Goal: Information Seeking & Learning: Learn about a topic

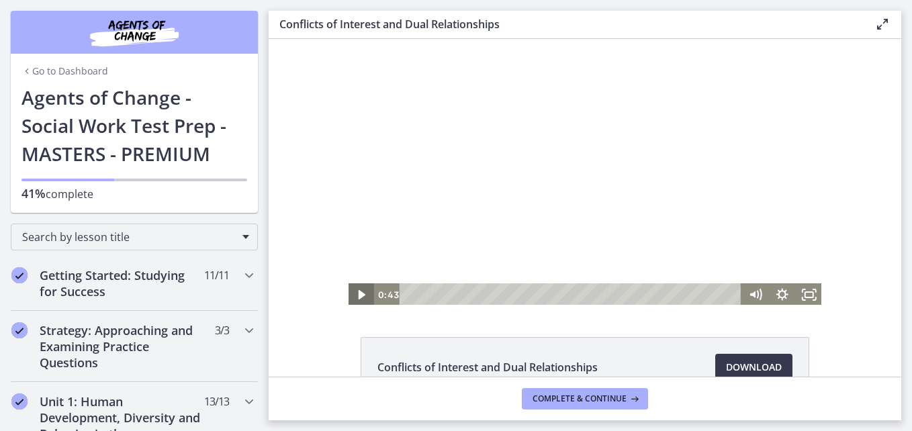
scroll to position [767, 0]
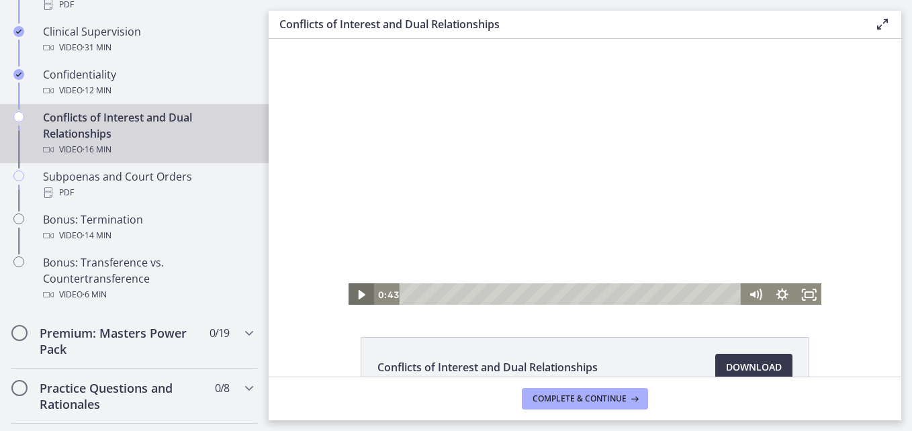
click at [350, 299] on icon "Play Video" at bounding box center [362, 294] width 27 height 23
click at [348, 296] on icon "Pause" at bounding box center [361, 295] width 32 height 28
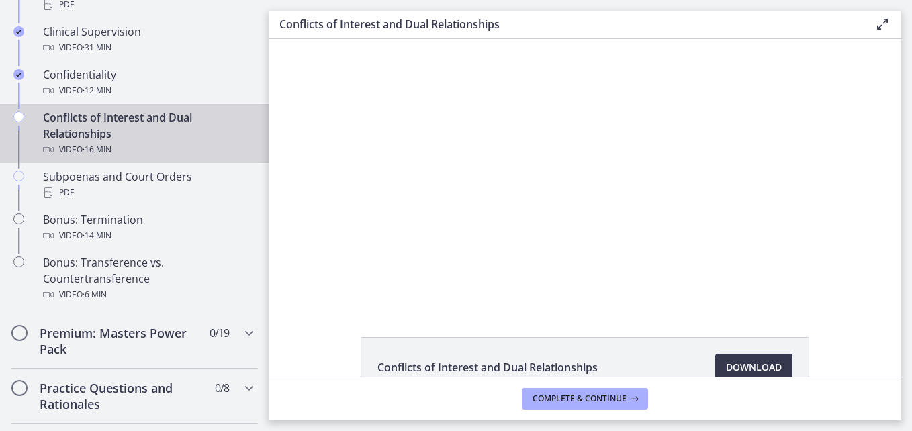
click at [598, 319] on div "Conflicts of Interest and Dual Relationships Download Opens in a new window" at bounding box center [585, 208] width 633 height 338
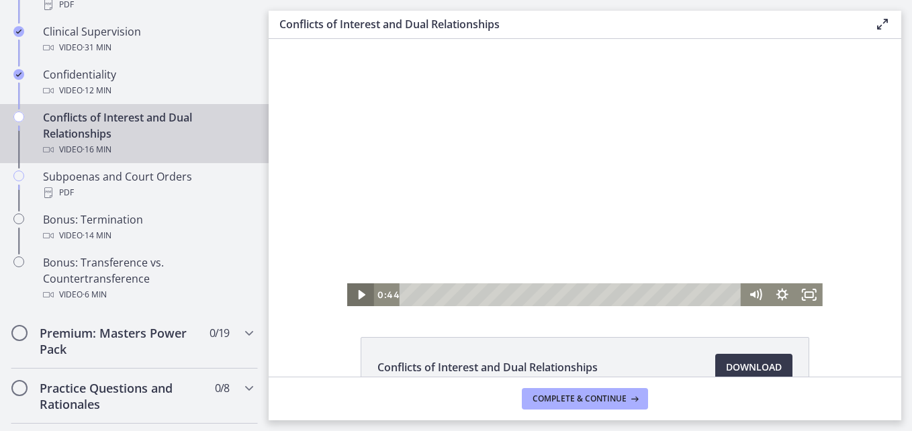
click at [359, 296] on icon "Play Video" at bounding box center [362, 294] width 7 height 9
click at [535, 240] on div at bounding box center [585, 172] width 476 height 267
click at [858, 110] on div "Click for sound @keyframes VOLUME_SMALL_WAVE_FLASH { 0% { opacity: 0; } 33% { o…" at bounding box center [585, 172] width 633 height 267
click at [508, 175] on div at bounding box center [585, 172] width 476 height 267
click at [769, 295] on icon "Show settings menu" at bounding box center [782, 295] width 32 height 28
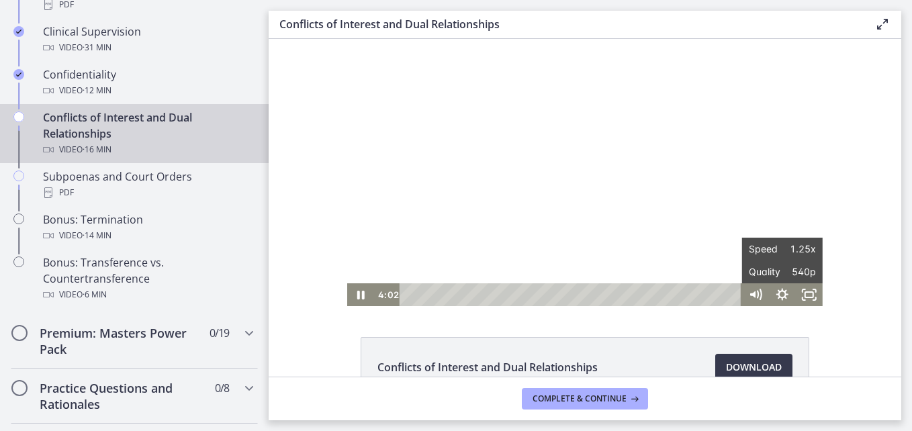
click at [865, 284] on div "Click for sound @keyframes VOLUME_SMALL_WAVE_FLASH { 0% { opacity: 0; } 33% { o…" at bounding box center [585, 172] width 633 height 267
click at [707, 210] on div at bounding box center [585, 172] width 476 height 267
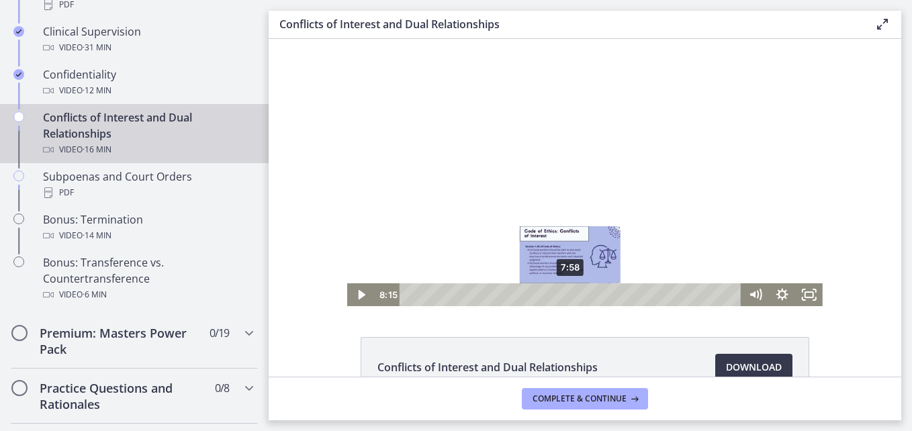
click at [566, 296] on div "7:58" at bounding box center [573, 294] width 326 height 23
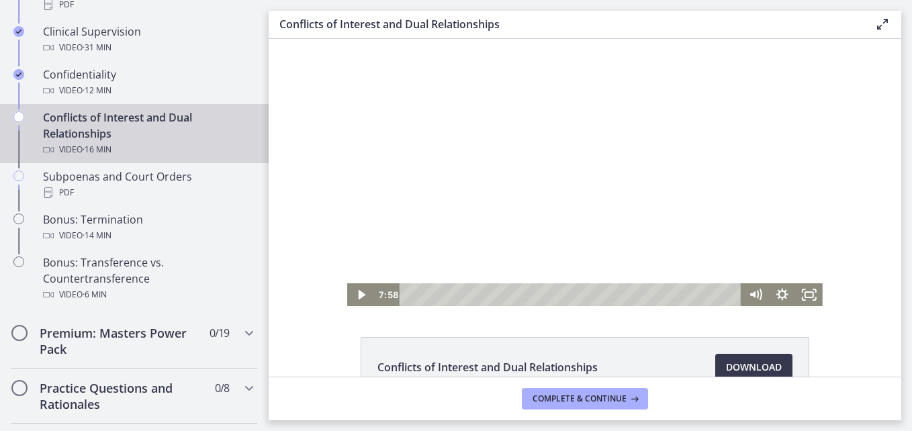
click at [435, 134] on div at bounding box center [585, 172] width 476 height 267
click at [411, 188] on div at bounding box center [585, 172] width 476 height 267
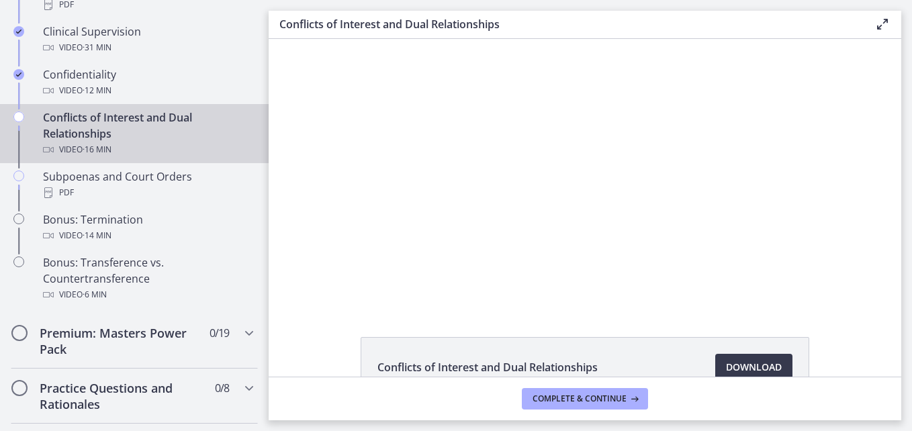
click at [411, 188] on div at bounding box center [585, 172] width 476 height 267
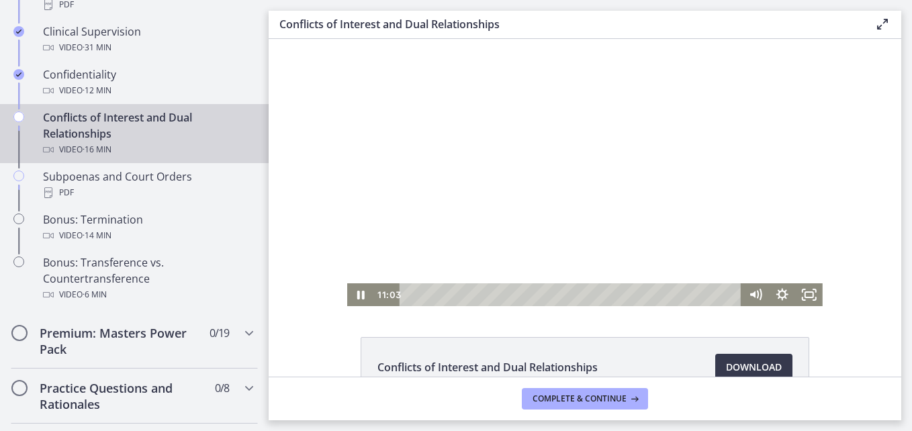
click at [763, 167] on div at bounding box center [585, 172] width 476 height 267
click at [733, 175] on div at bounding box center [585, 172] width 476 height 267
click at [651, 198] on div at bounding box center [585, 172] width 476 height 267
click at [688, 221] on div at bounding box center [585, 172] width 476 height 267
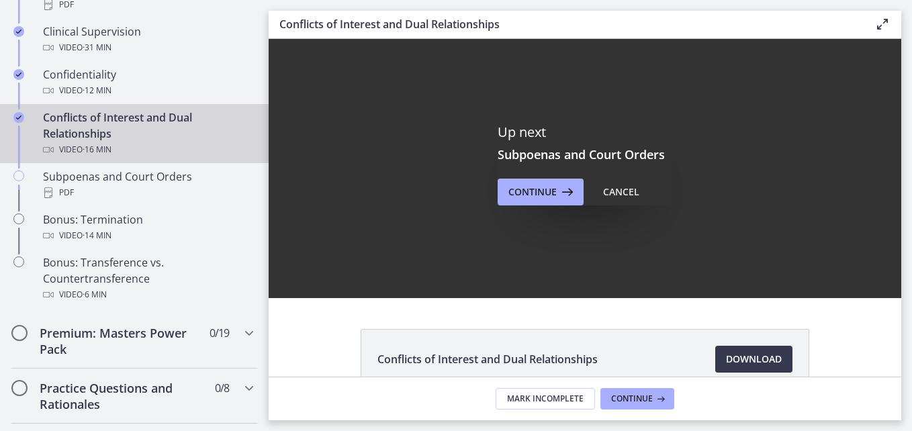
scroll to position [0, 0]
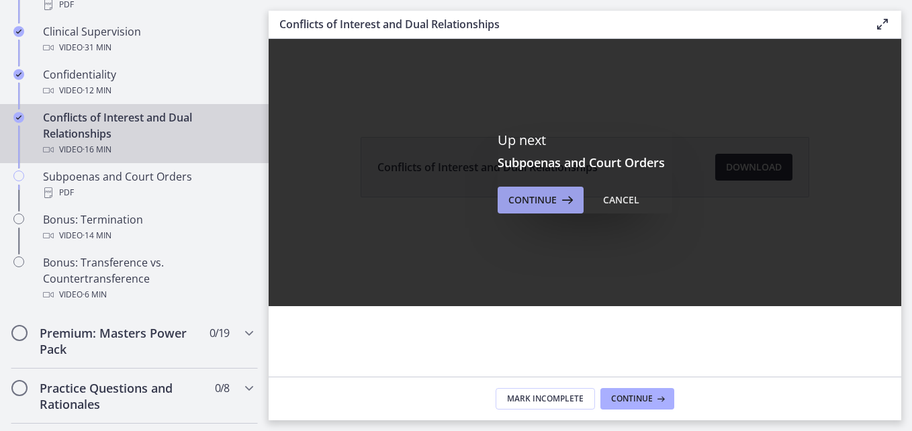
click at [545, 204] on span "Continue" at bounding box center [532, 200] width 48 height 16
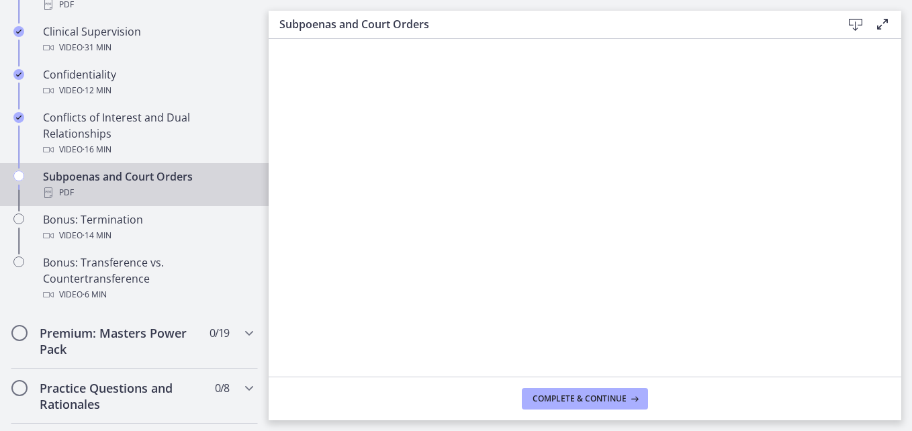
click at [860, 27] on icon at bounding box center [856, 25] width 16 height 16
click at [609, 396] on span "Complete & continue" at bounding box center [580, 399] width 94 height 11
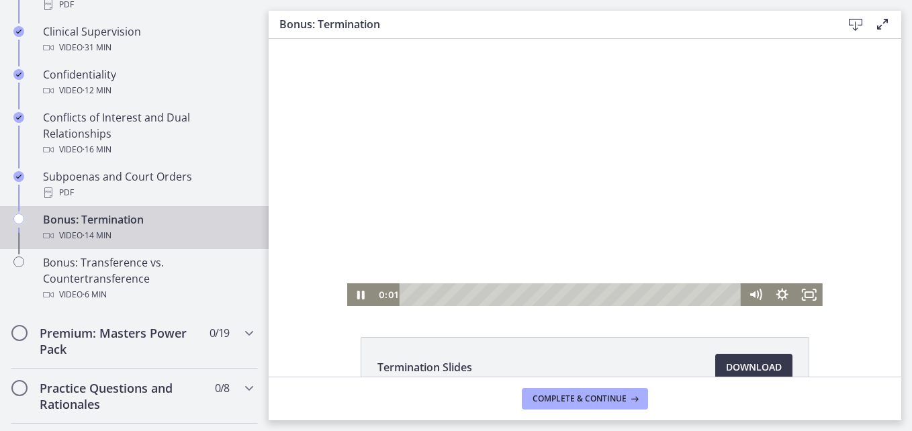
click at [401, 206] on div at bounding box center [585, 172] width 476 height 267
click at [459, 180] on div at bounding box center [585, 172] width 476 height 267
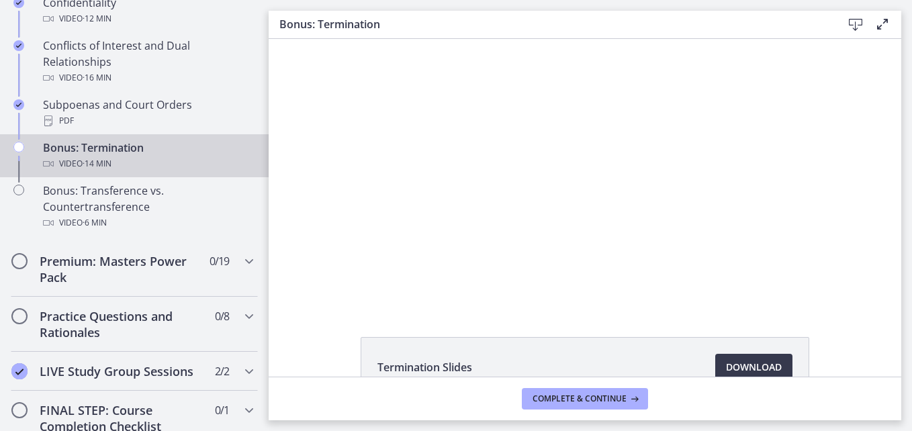
scroll to position [842, 0]
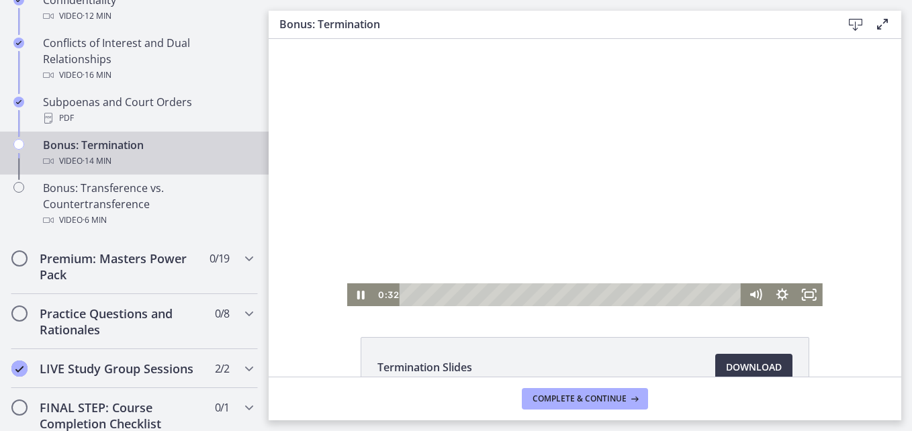
click at [396, 174] on div at bounding box center [585, 172] width 476 height 267
click at [512, 164] on div at bounding box center [585, 172] width 476 height 267
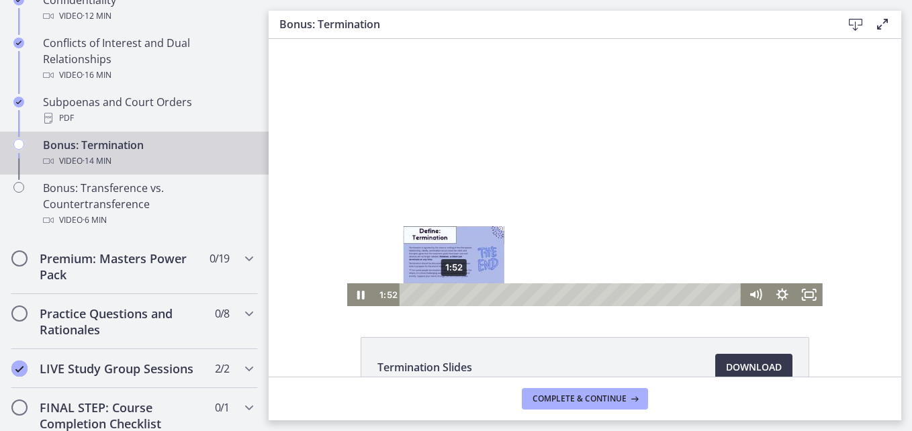
click at [449, 298] on div "1:52" at bounding box center [573, 294] width 326 height 23
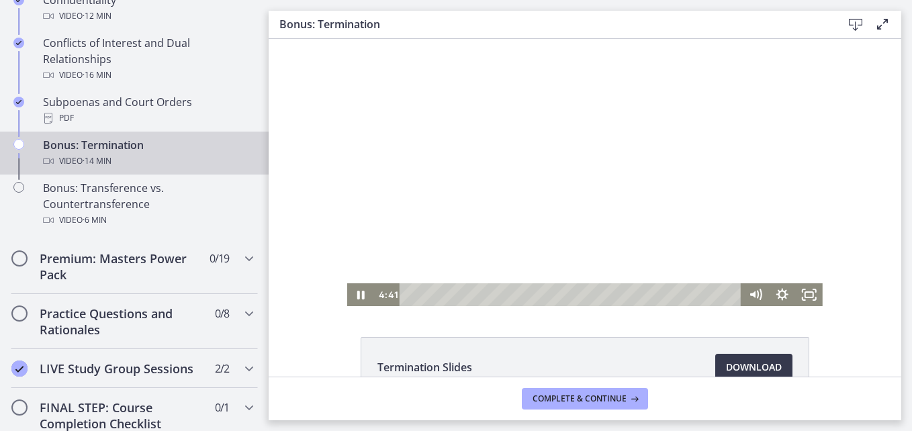
click at [786, 189] on div at bounding box center [585, 172] width 476 height 267
click at [730, 187] on div at bounding box center [585, 172] width 476 height 267
click at [690, 175] on div at bounding box center [585, 172] width 476 height 267
click at [654, 130] on div at bounding box center [585, 172] width 476 height 267
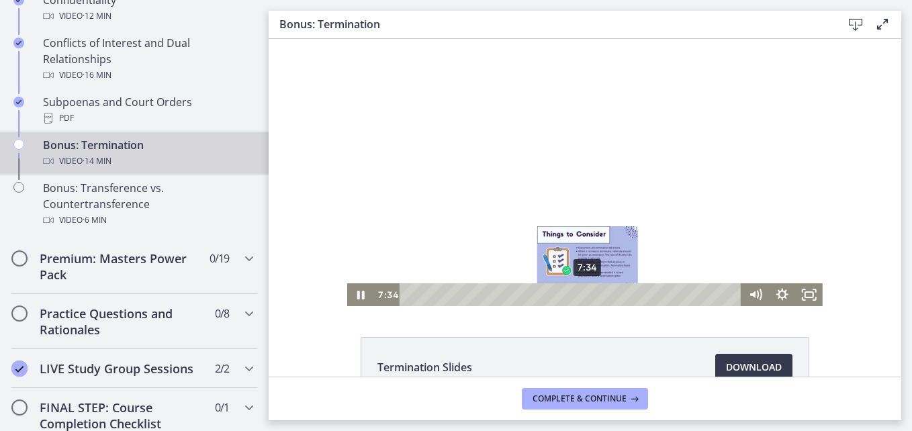
click at [583, 293] on div "7:34" at bounding box center [573, 294] width 326 height 23
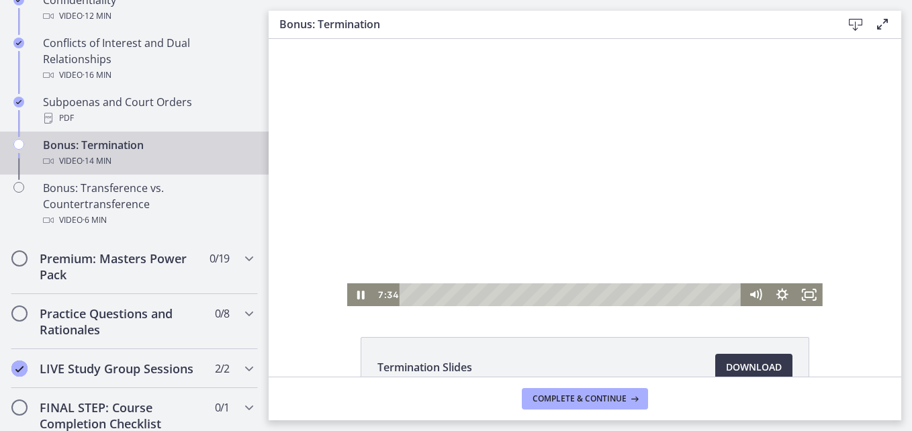
click at [590, 200] on div at bounding box center [585, 172] width 476 height 267
click at [578, 193] on div at bounding box center [585, 172] width 476 height 267
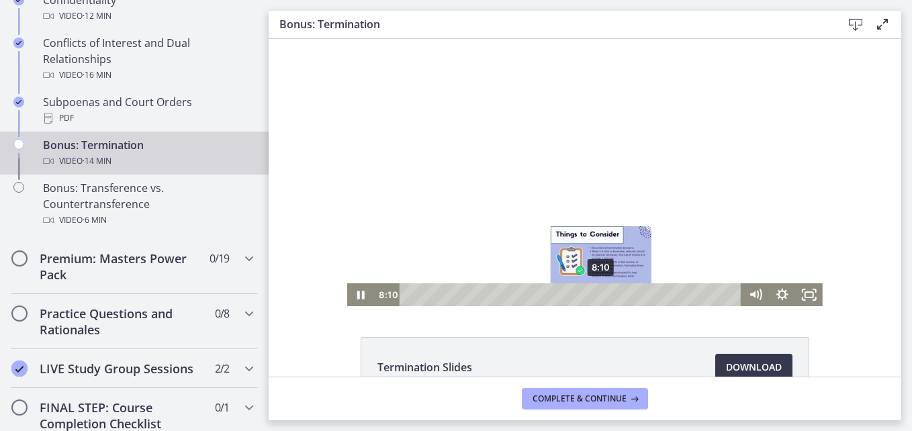
click at [597, 293] on div "8:10" at bounding box center [573, 294] width 326 height 23
click at [603, 293] on div "8:25" at bounding box center [573, 294] width 326 height 23
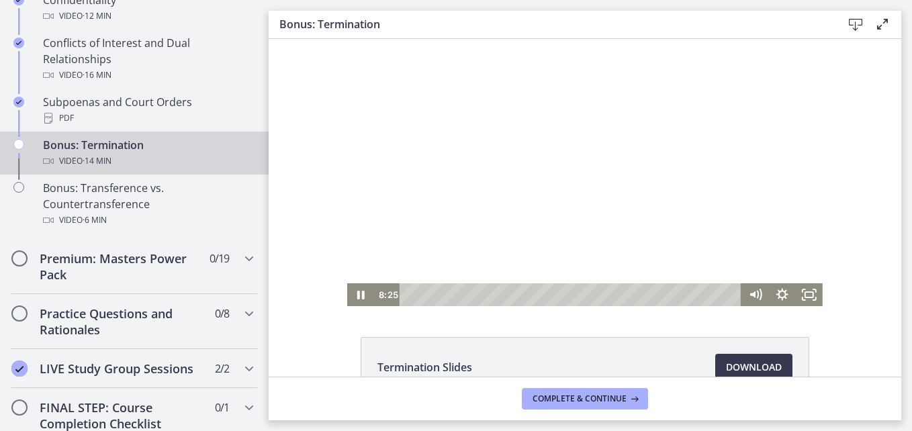
click at [621, 201] on div at bounding box center [585, 172] width 476 height 267
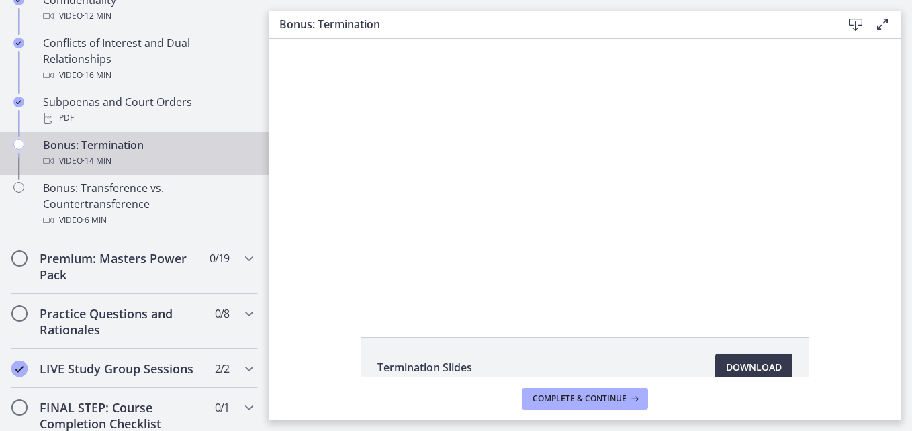
click at [621, 201] on div at bounding box center [585, 172] width 476 height 267
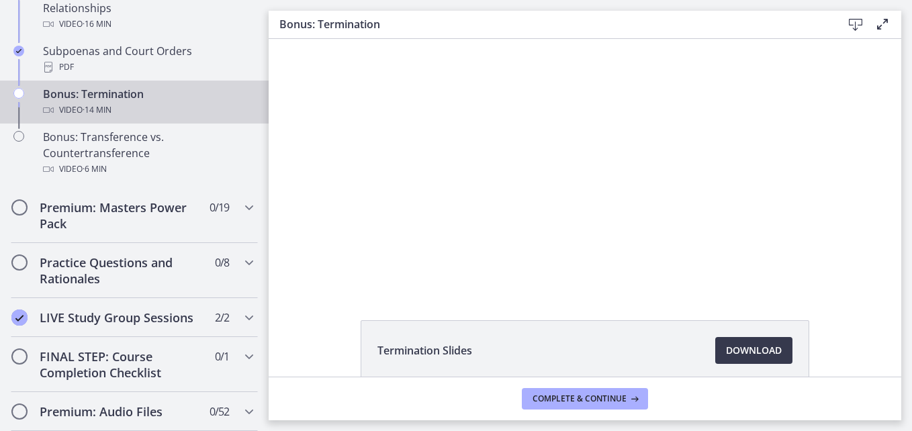
scroll to position [0, 0]
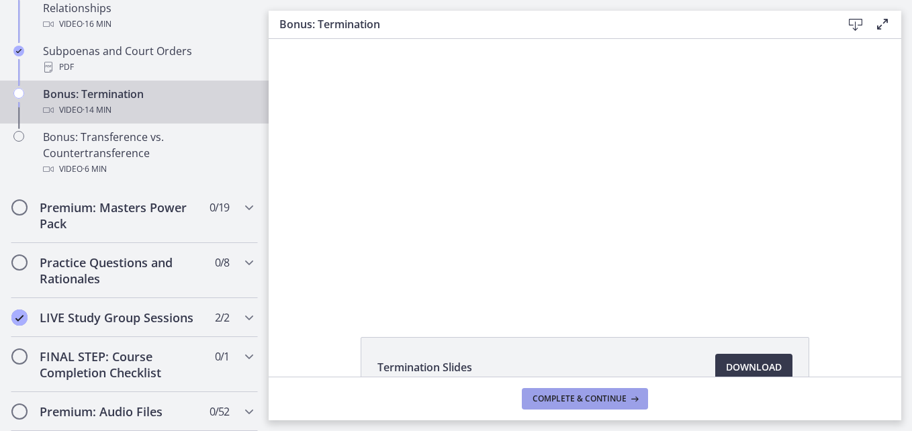
click at [548, 402] on span "Complete & continue" at bounding box center [580, 399] width 94 height 11
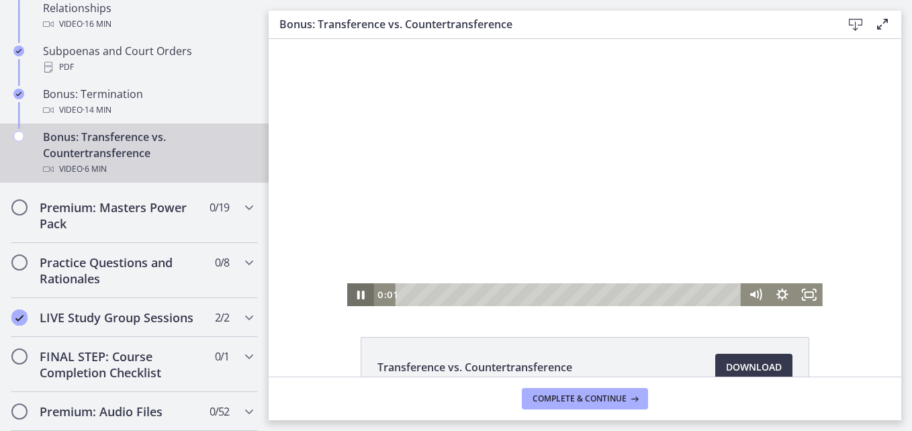
click at [357, 293] on icon "Pause" at bounding box center [360, 295] width 7 height 9
click at [353, 295] on icon "Play Video" at bounding box center [362, 294] width 27 height 23
click at [445, 298] on div "Playbar" at bounding box center [571, 294] width 330 height 23
click at [498, 241] on div at bounding box center [585, 172] width 476 height 267
click at [558, 175] on div at bounding box center [585, 172] width 476 height 267
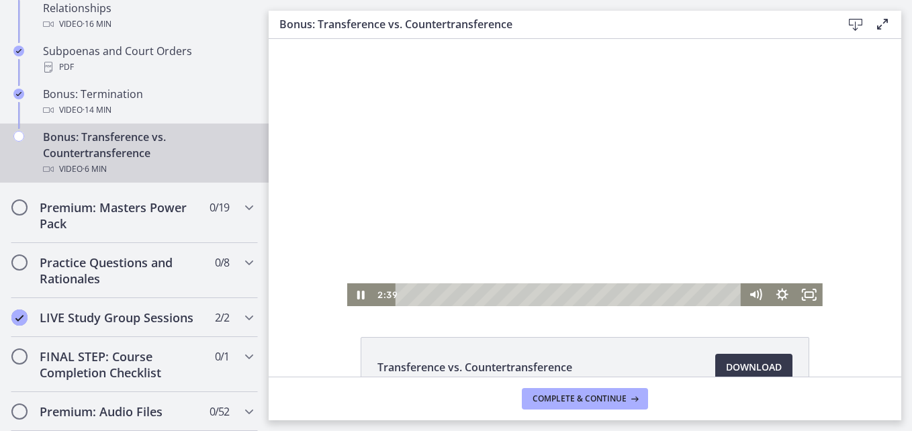
click at [512, 140] on div at bounding box center [585, 172] width 476 height 267
click at [492, 144] on div at bounding box center [585, 172] width 476 height 267
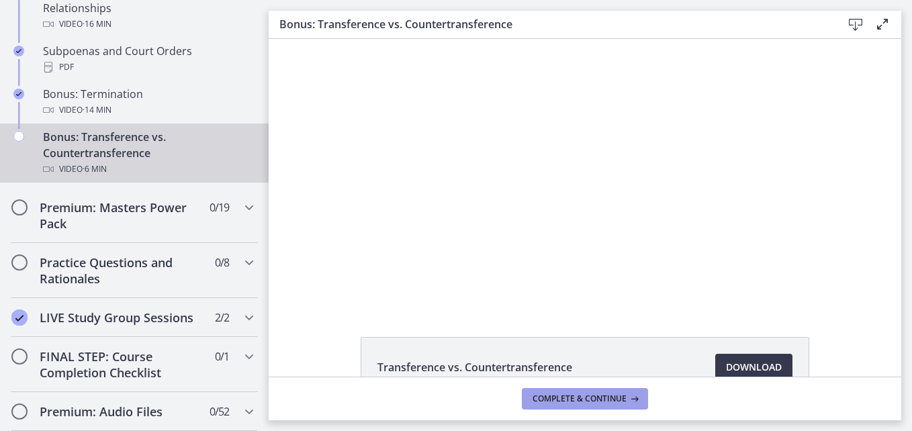
click at [613, 399] on span "Complete & continue" at bounding box center [580, 399] width 94 height 11
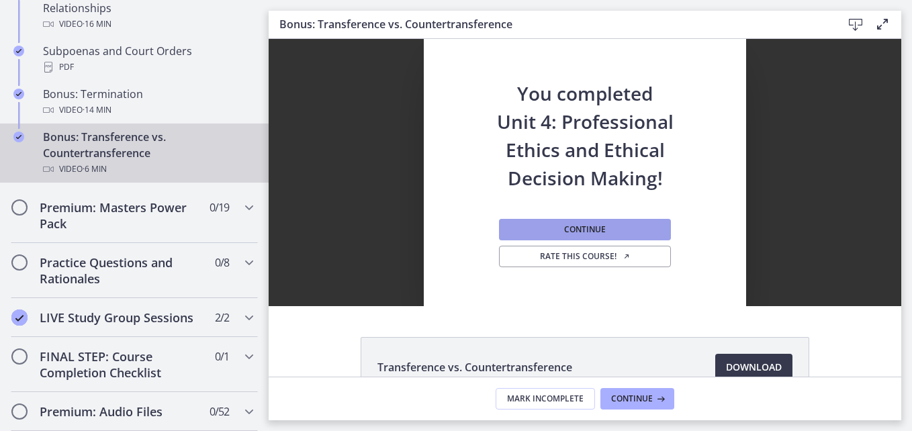
click at [583, 229] on span "Continue" at bounding box center [585, 229] width 42 height 11
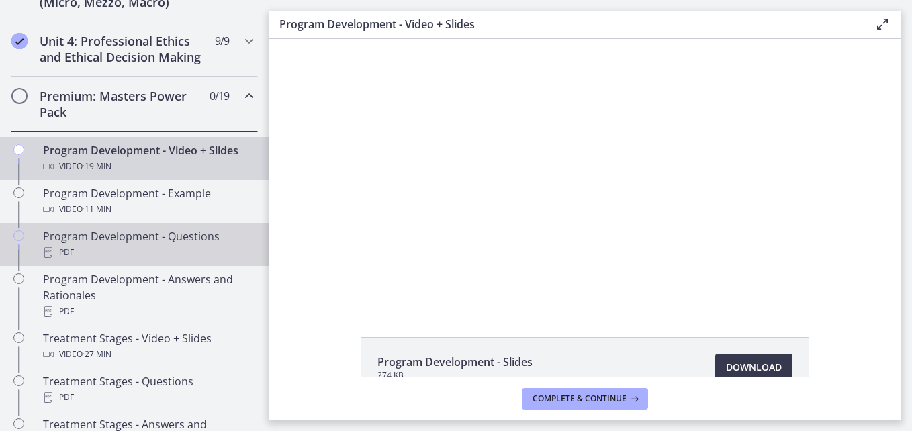
scroll to position [490, 0]
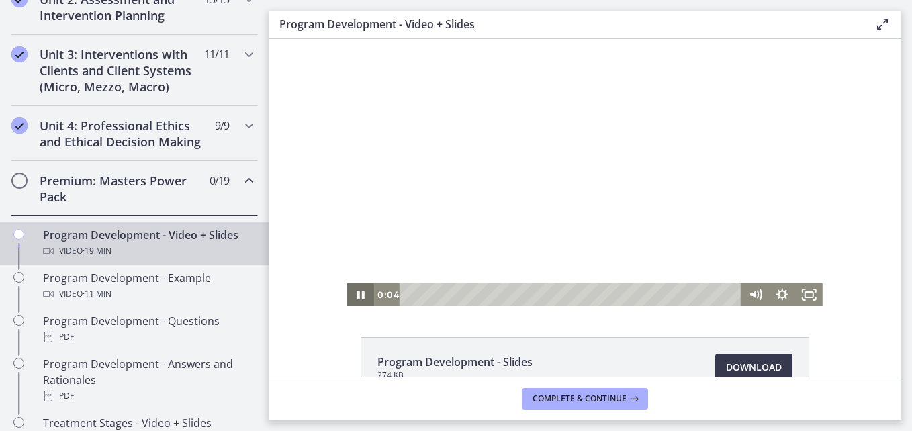
click at [364, 297] on icon "Pause" at bounding box center [360, 294] width 27 height 23
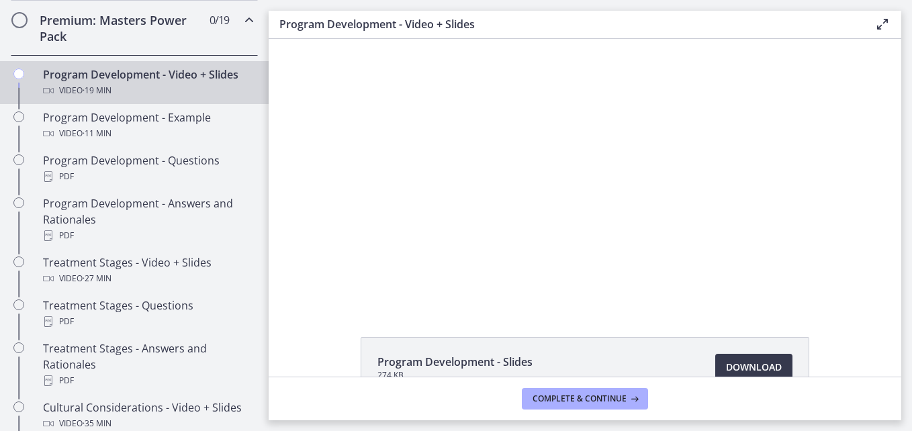
scroll to position [624, 0]
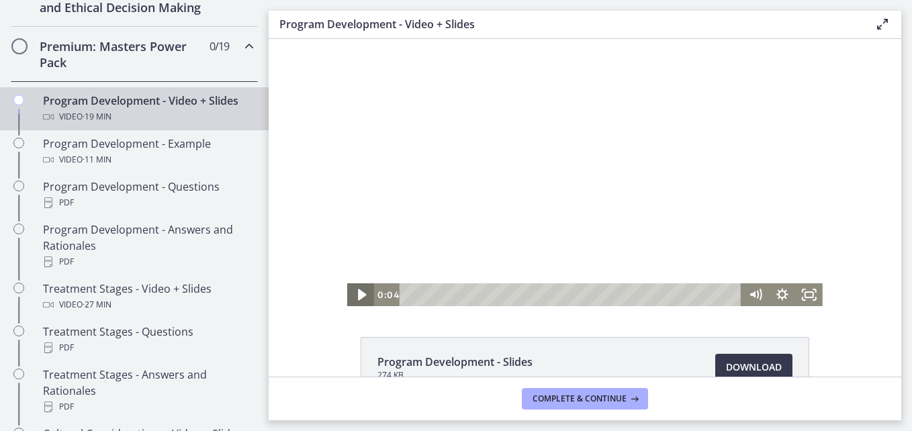
click at [358, 297] on icon "Play Video" at bounding box center [362, 294] width 8 height 11
click at [776, 295] on icon "Show settings menu" at bounding box center [782, 295] width 32 height 28
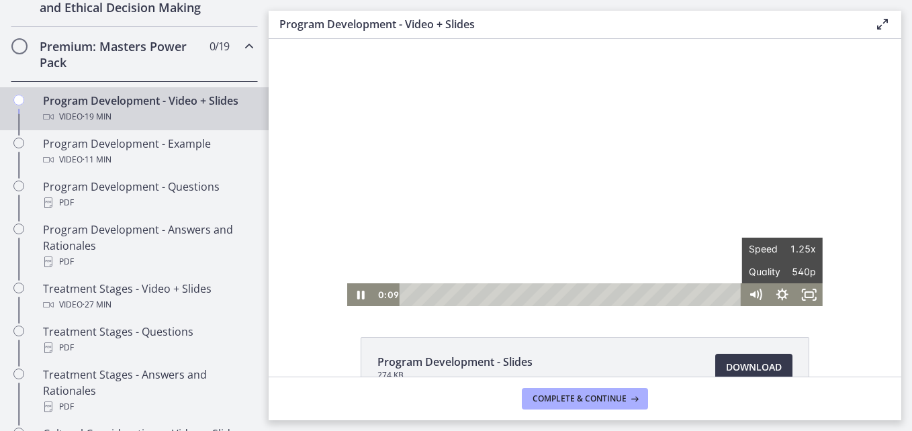
click at [869, 278] on div "Click for sound @keyframes VOLUME_SMALL_WAVE_FLASH { 0% { opacity: 0; } 33% { o…" at bounding box center [585, 172] width 633 height 267
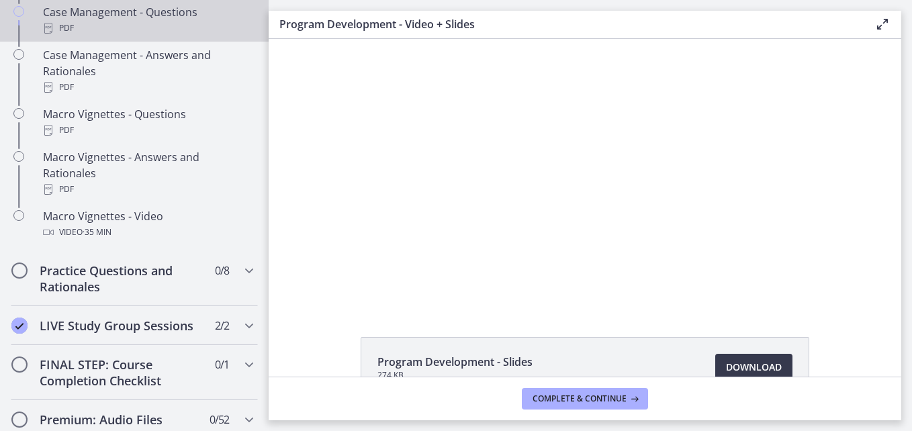
scroll to position [1430, 0]
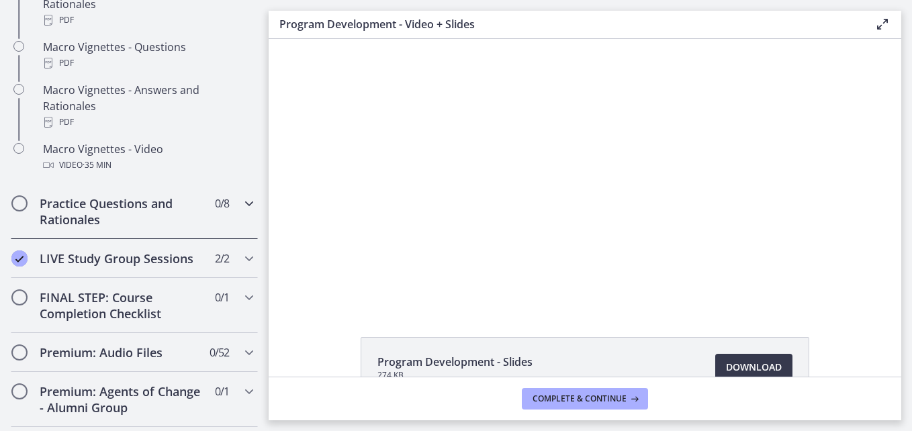
click at [241, 212] on icon "Chapters" at bounding box center [249, 203] width 16 height 16
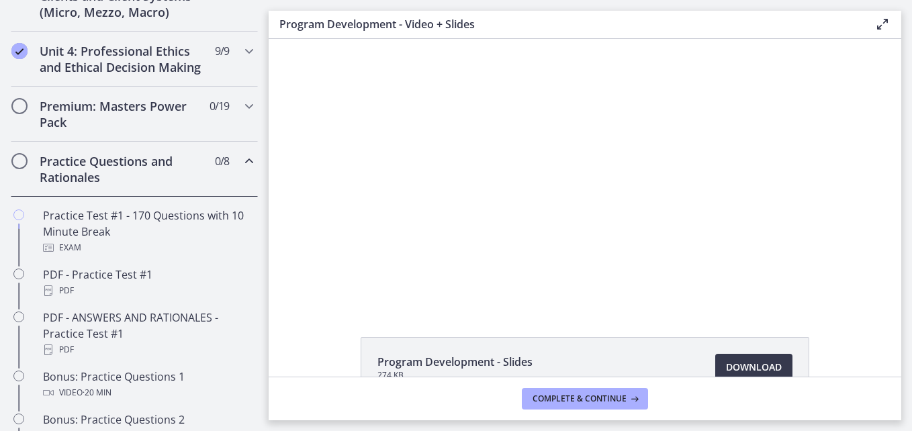
scroll to position [528, 0]
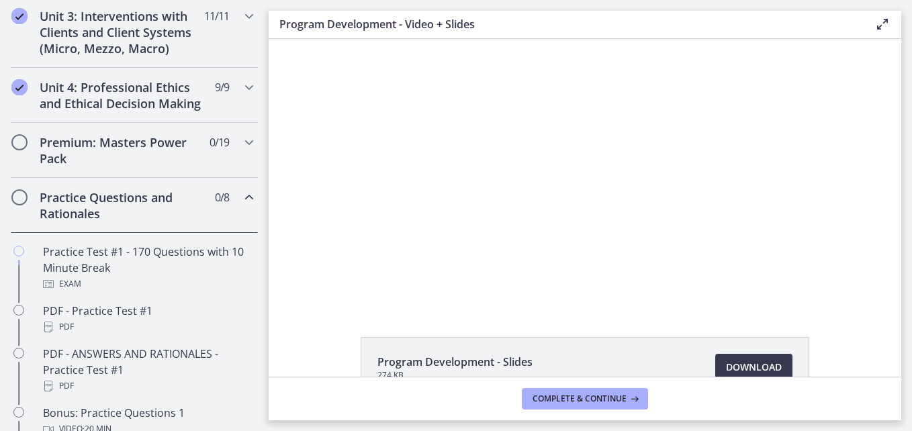
click at [244, 206] on icon "Chapters" at bounding box center [249, 197] width 16 height 16
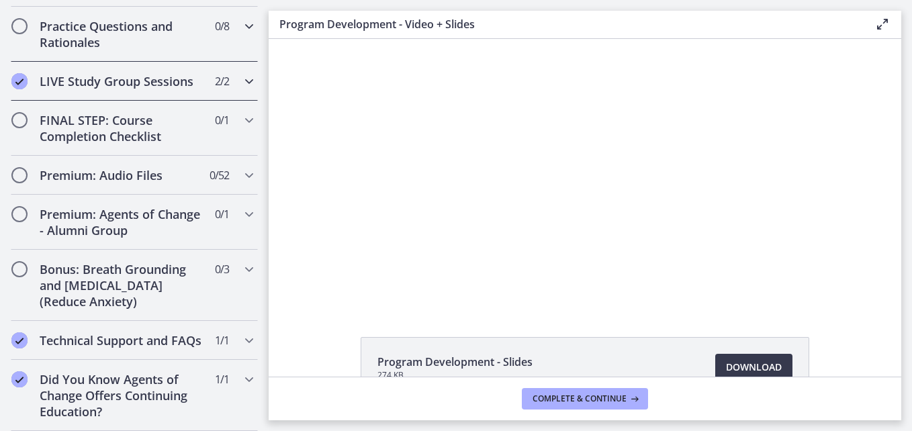
scroll to position [729, 0]
click at [183, 210] on h2 "Premium: Agents of Change - Alumni Group" at bounding box center [122, 222] width 164 height 32
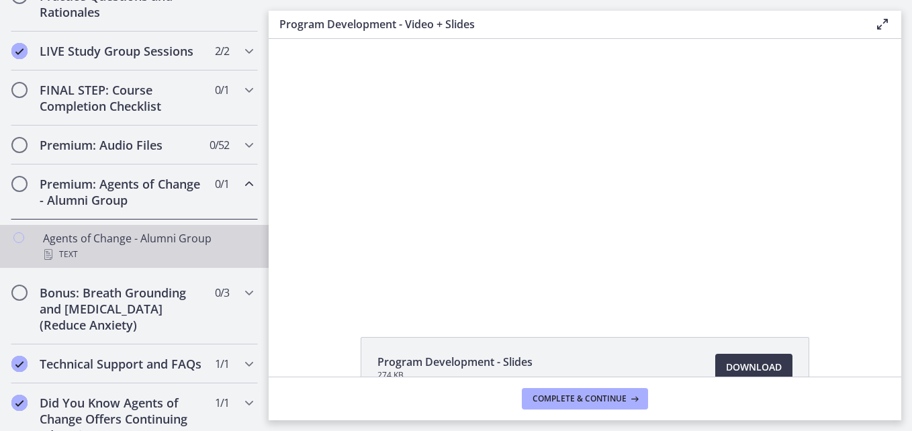
click at [102, 254] on div "Agents of Change - Alumni Group Text" at bounding box center [148, 246] width 210 height 32
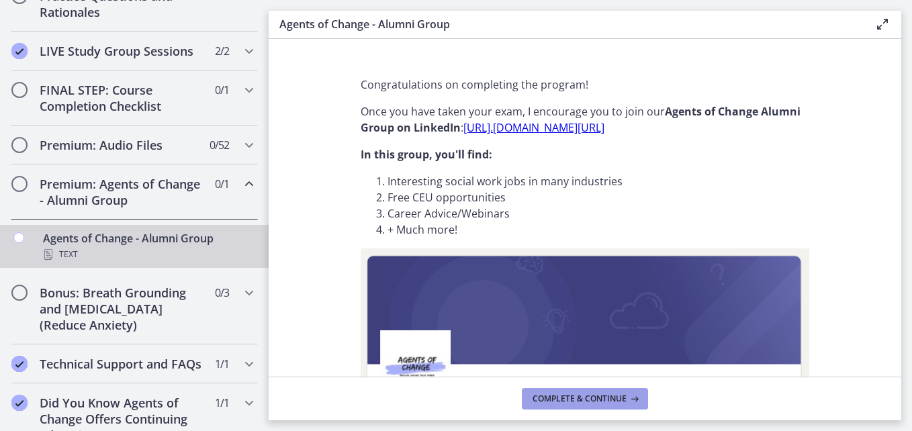
click at [580, 398] on span "Complete & continue" at bounding box center [580, 399] width 94 height 11
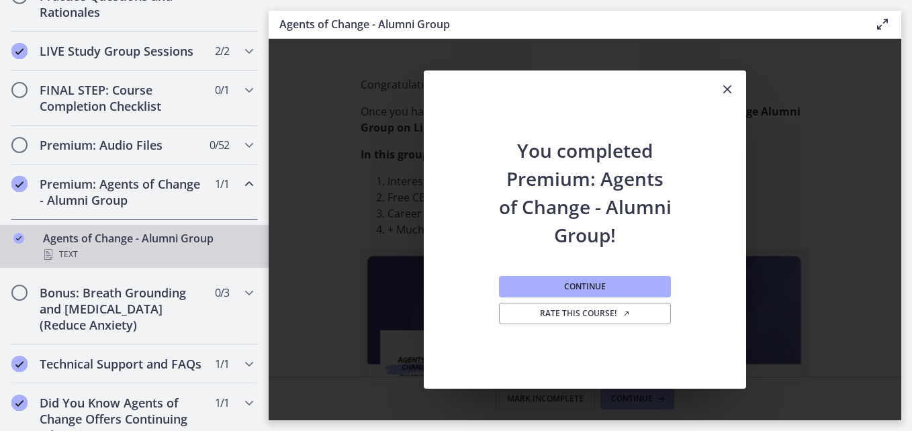
click at [735, 89] on icon "Close" at bounding box center [727, 89] width 16 height 16
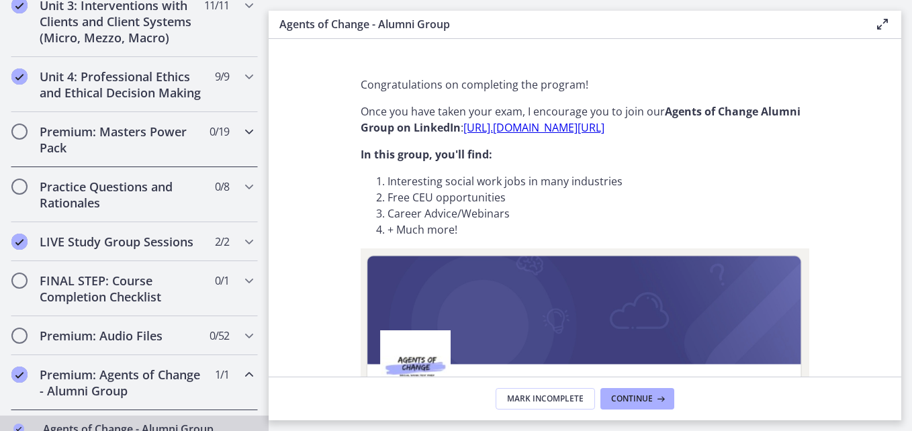
scroll to position [528, 0]
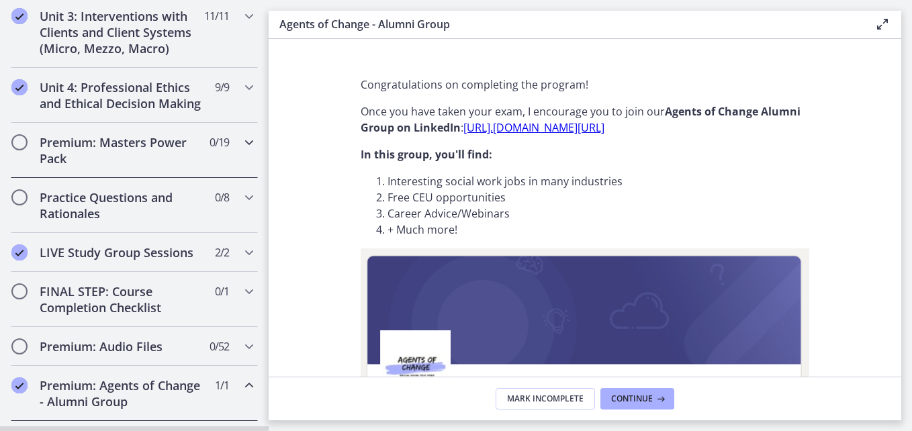
click at [210, 150] on span "0 / 19 Completed" at bounding box center [219, 142] width 19 height 16
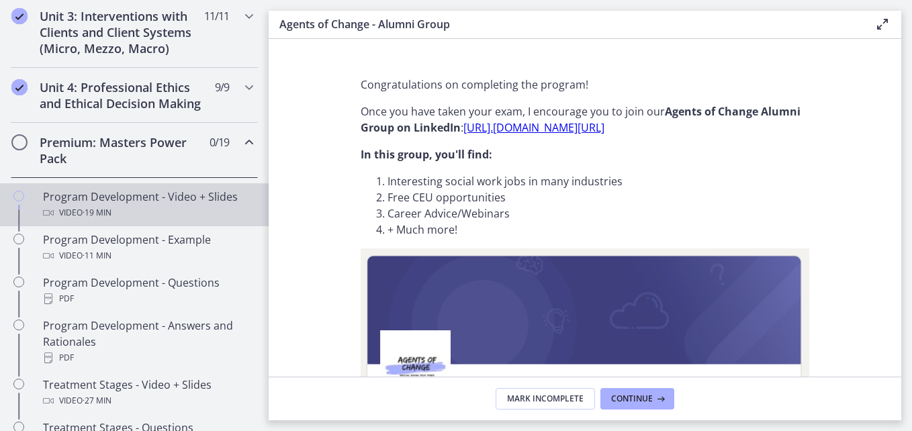
click at [152, 214] on div "Program Development - Video + Slides Video · 19 min" at bounding box center [148, 205] width 210 height 32
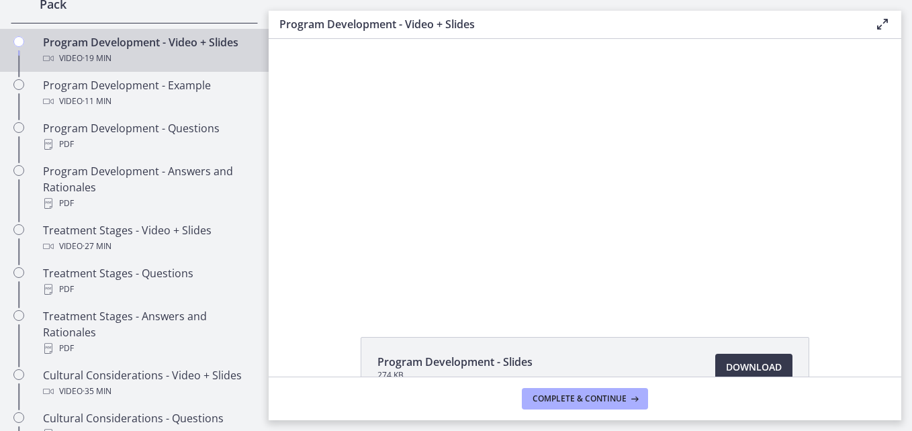
scroll to position [662, 0]
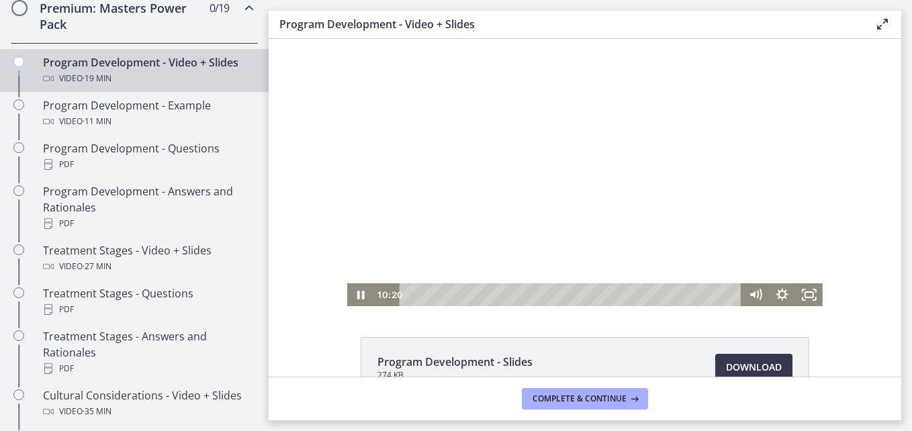
click at [673, 144] on div at bounding box center [585, 172] width 476 height 267
